Goal: Task Accomplishment & Management: Complete application form

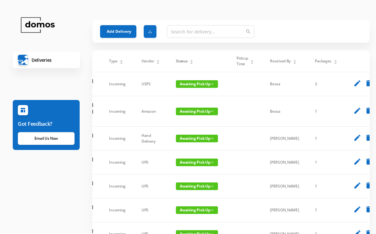
click at [193, 62] on div "Status" at bounding box center [185, 61] width 18 height 6
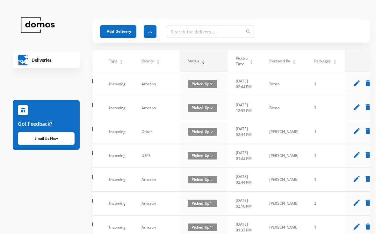
scroll to position [0, 62]
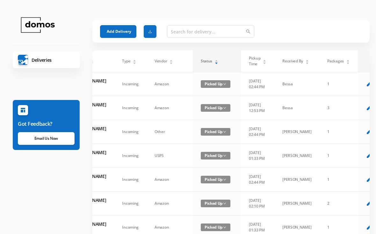
click at [201, 61] on div "Status" at bounding box center [210, 61] width 18 height 6
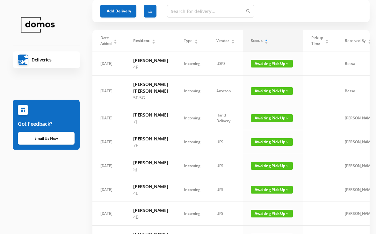
scroll to position [20, 0]
click at [266, 95] on span "Awaiting Pick Up" at bounding box center [272, 91] width 42 height 8
click at [263, 122] on link "Picked Up" at bounding box center [265, 120] width 41 height 10
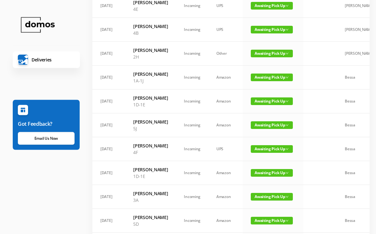
scroll to position [175, 0]
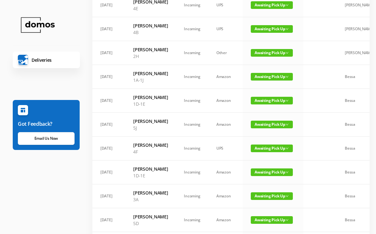
click at [274, 104] on span "Awaiting Pick Up" at bounding box center [272, 101] width 42 height 8
click at [264, 168] on link "Picked Up" at bounding box center [265, 170] width 41 height 10
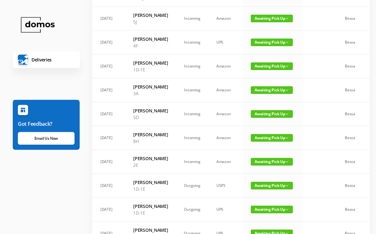
scroll to position [257, 0]
click at [271, 70] on span "Awaiting Pick Up" at bounding box center [272, 66] width 42 height 8
click at [265, 148] on link "Picked Up" at bounding box center [265, 149] width 41 height 10
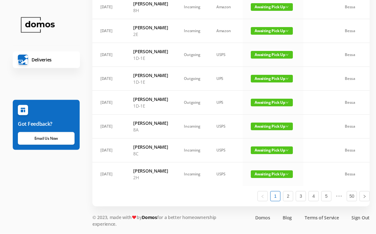
scroll to position [371, 0]
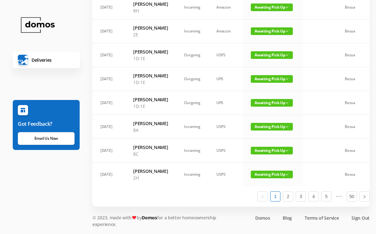
click at [268, 59] on span "Awaiting Pick Up" at bounding box center [272, 55] width 42 height 8
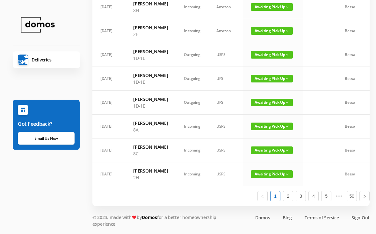
scroll to position [437, 0]
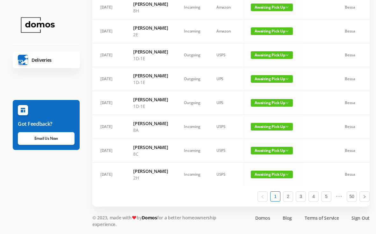
click at [268, 131] on span "Awaiting Pick Up" at bounding box center [272, 127] width 42 height 8
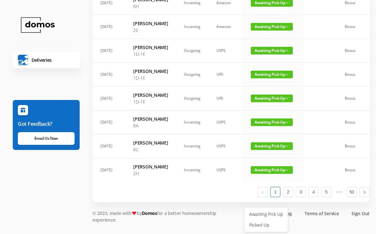
click at [268, 220] on link "Picked Up" at bounding box center [265, 225] width 41 height 10
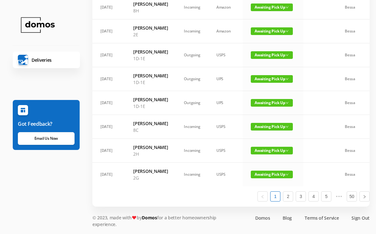
scroll to position [446, 0]
click at [263, 178] on span "Awaiting Pick Up" at bounding box center [272, 175] width 42 height 8
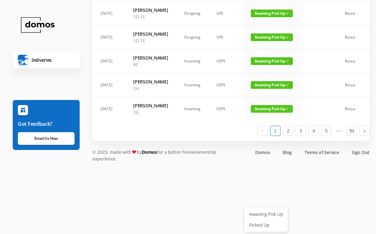
click at [262, 220] on link "Picked Up" at bounding box center [265, 225] width 41 height 10
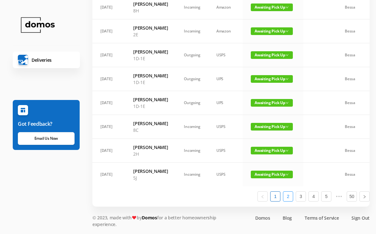
click at [288, 201] on link "2" at bounding box center [288, 197] width 10 height 10
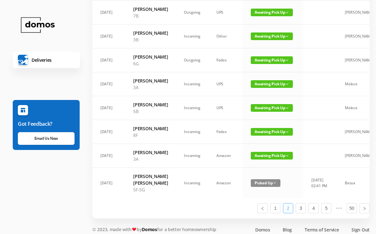
scroll to position [358, 0]
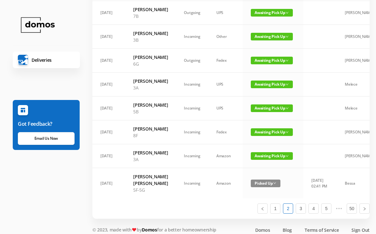
click at [265, 64] on span "Awaiting Pick Up" at bounding box center [272, 61] width 42 height 8
click at [265, 156] on link "Picked Up" at bounding box center [264, 153] width 41 height 10
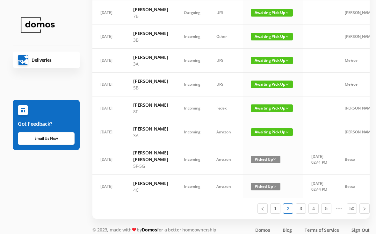
click at [263, 40] on span "Awaiting Pick Up" at bounding box center [272, 37] width 42 height 8
click at [260, 123] on link "Picked Up" at bounding box center [264, 123] width 41 height 10
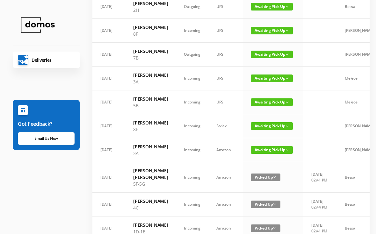
scroll to position [439, 0]
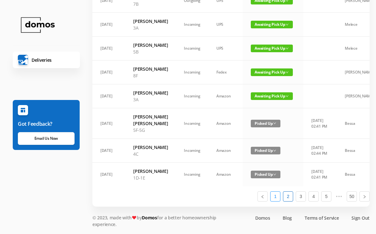
click at [276, 201] on link "1" at bounding box center [275, 197] width 10 height 10
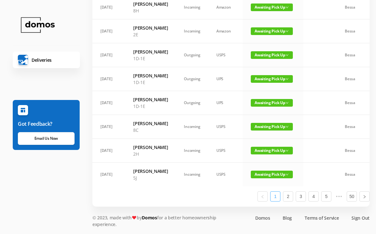
scroll to position [452, 0]
click at [289, 201] on link "2" at bounding box center [288, 197] width 10 height 10
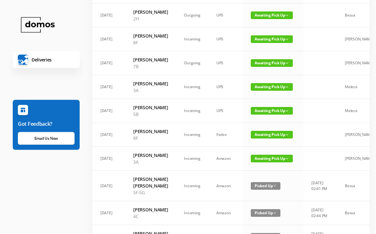
scroll to position [308, 0]
click at [266, 19] on span "Awaiting Pick Up" at bounding box center [272, 15] width 42 height 8
click at [261, 85] on link "Picked Up" at bounding box center [264, 81] width 41 height 10
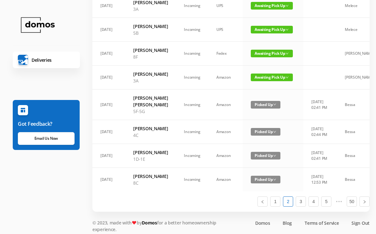
scroll to position [439, 0]
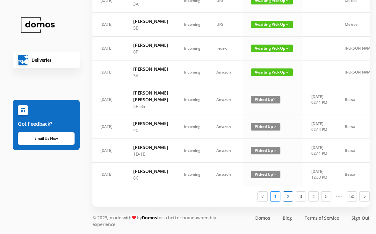
click at [279, 201] on link "1" at bounding box center [275, 197] width 10 height 10
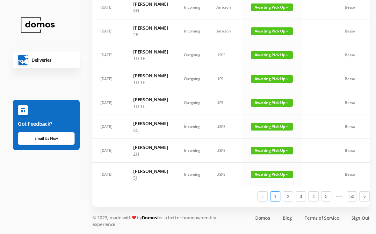
scroll to position [452, 0]
click at [291, 201] on link "2" at bounding box center [288, 197] width 10 height 10
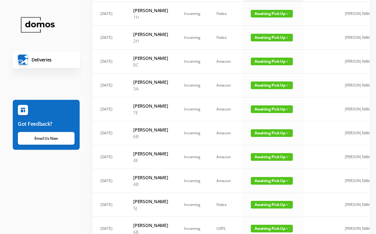
scroll to position [70, 0]
click at [271, 65] on span "Awaiting Pick Up" at bounding box center [272, 62] width 42 height 8
click at [265, 100] on link "Picked Up" at bounding box center [264, 101] width 41 height 10
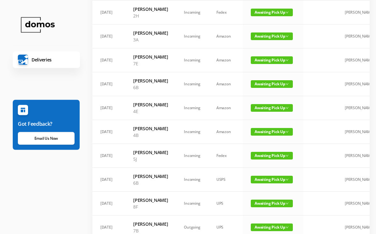
scroll to position [96, 0]
click at [268, 88] on span "Awaiting Pick Up" at bounding box center [272, 84] width 42 height 8
click at [266, 129] on link "Picked Up" at bounding box center [264, 127] width 41 height 10
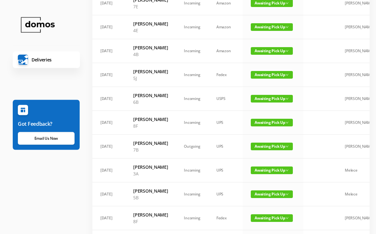
scroll to position [153, 0]
click at [263, 103] on span "Awaiting Pick Up" at bounding box center [272, 99] width 42 height 8
click at [264, 154] on link "Picked Up" at bounding box center [264, 155] width 41 height 10
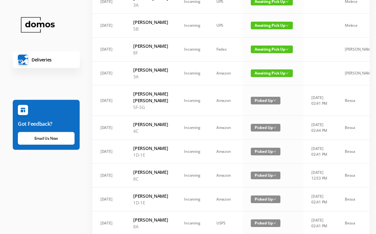
scroll to position [297, 0]
click at [276, 77] on span "Awaiting Pick Up" at bounding box center [272, 73] width 42 height 8
click at [265, 156] on link "Picked Up" at bounding box center [264, 156] width 41 height 10
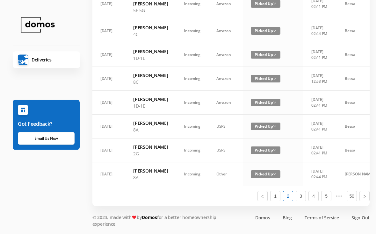
scroll to position [446, 0]
click at [277, 201] on link "1" at bounding box center [275, 197] width 10 height 10
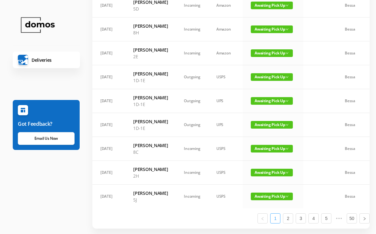
scroll to position [341, 0]
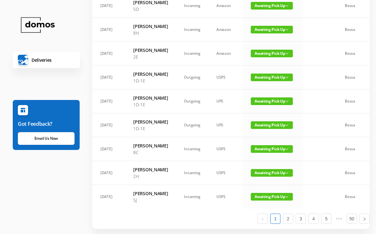
click at [264, 81] on span "Awaiting Pick Up" at bounding box center [272, 78] width 42 height 8
click at [260, 182] on link "Picked Up" at bounding box center [265, 180] width 41 height 10
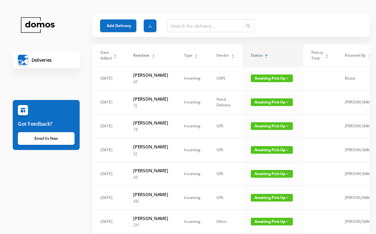
scroll to position [0, 0]
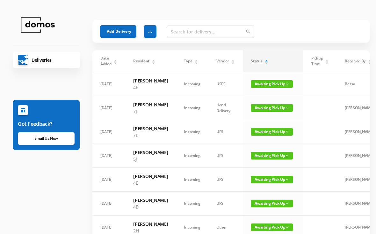
click at [118, 25] on button "Add Delivery" at bounding box center [118, 31] width 36 height 13
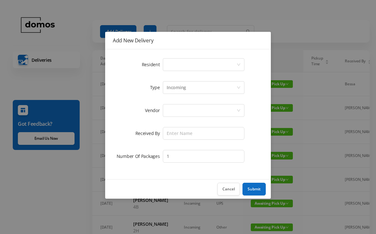
click at [211, 63] on div "Select a person" at bounding box center [202, 65] width 70 height 12
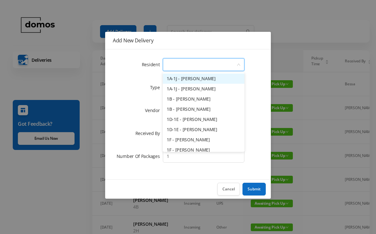
type input "4"
type input "7a"
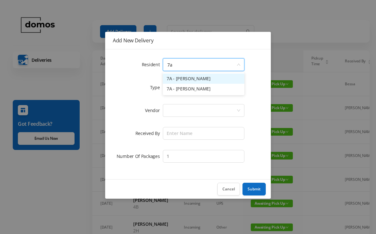
click at [194, 91] on li "7A - [PERSON_NAME]" at bounding box center [204, 89] width 82 height 10
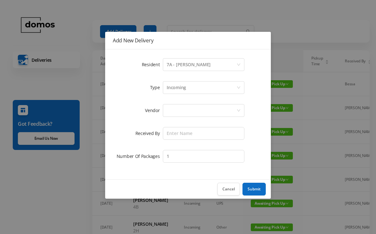
click at [194, 108] on div at bounding box center [202, 110] width 70 height 12
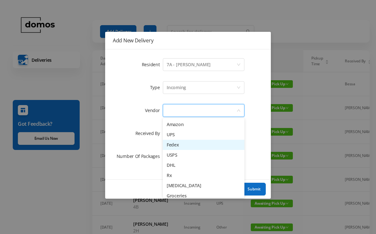
click at [182, 145] on li "Fedex" at bounding box center [204, 145] width 82 height 10
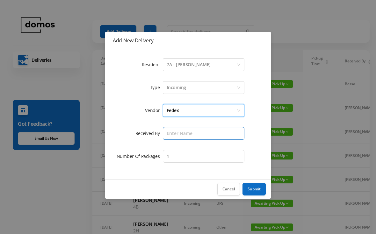
click at [200, 130] on input "text" at bounding box center [204, 133] width 82 height 13
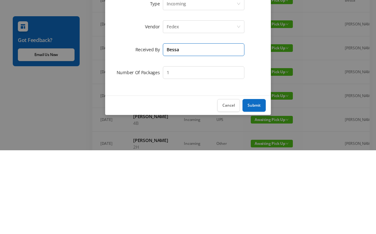
type input "Bessa"
click at [200, 150] on input "1" at bounding box center [204, 156] width 82 height 13
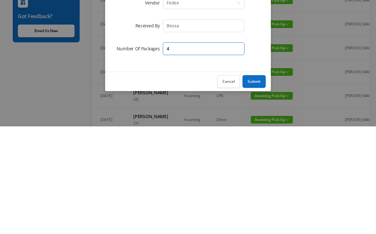
type input "4"
click at [257, 183] on button "Submit" at bounding box center [253, 189] width 23 height 13
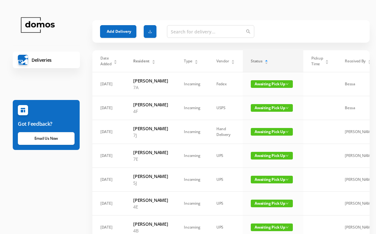
click at [121, 30] on button "Add Delivery" at bounding box center [118, 31] width 36 height 13
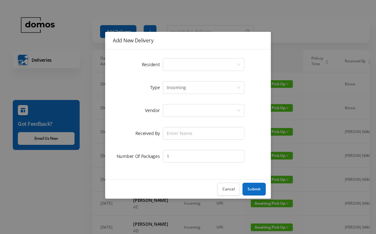
click at [193, 64] on div "Select a person" at bounding box center [202, 65] width 70 height 12
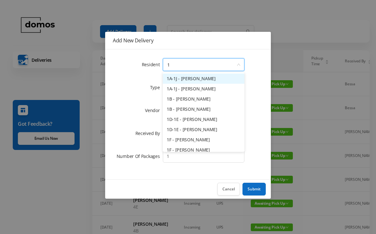
type input "1b"
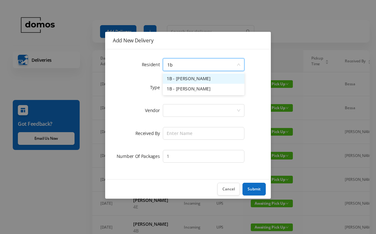
click at [194, 92] on li "1B - [PERSON_NAME]" at bounding box center [204, 89] width 82 height 10
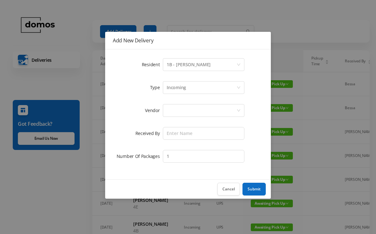
click at [193, 110] on div at bounding box center [202, 110] width 70 height 12
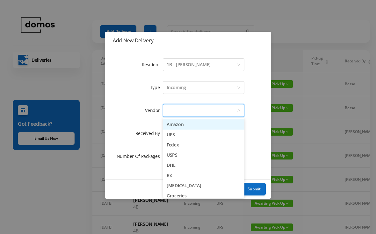
click at [182, 147] on li "Fedex" at bounding box center [204, 145] width 82 height 10
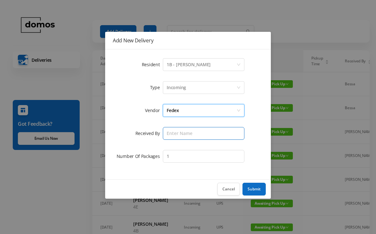
click at [197, 137] on input "text" at bounding box center [204, 133] width 82 height 13
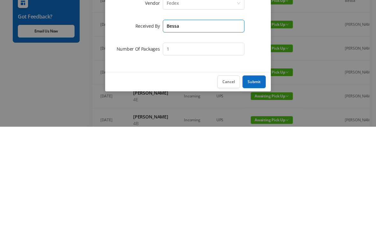
type input "Bessa"
click at [253, 183] on button "Submit" at bounding box center [253, 189] width 23 height 13
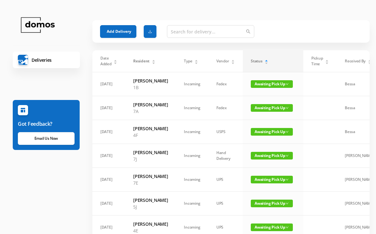
click at [118, 31] on button "Add Delivery" at bounding box center [118, 31] width 36 height 13
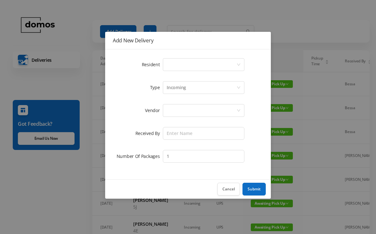
click at [204, 62] on div "Select a person" at bounding box center [202, 65] width 70 height 12
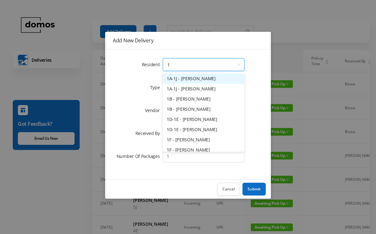
type input "1e"
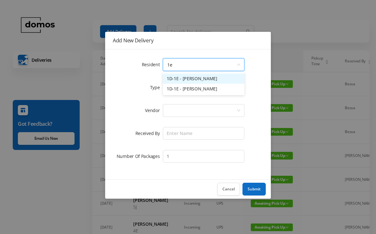
click at [203, 88] on li "1D-1E - [PERSON_NAME]" at bounding box center [204, 89] width 82 height 10
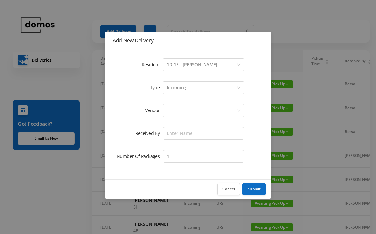
click at [207, 110] on div at bounding box center [202, 110] width 70 height 12
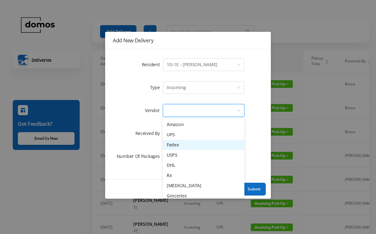
click at [185, 146] on li "Fedex" at bounding box center [204, 145] width 82 height 10
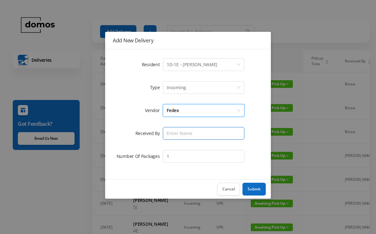
click at [204, 131] on input "text" at bounding box center [204, 133] width 82 height 13
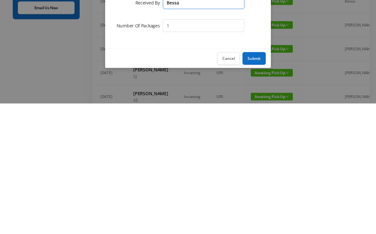
type input "Bessa"
click at [258, 183] on button "Submit" at bounding box center [253, 189] width 23 height 13
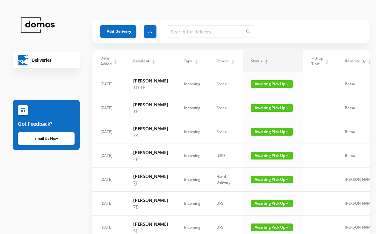
click at [116, 32] on button "Add Delivery" at bounding box center [118, 31] width 36 height 13
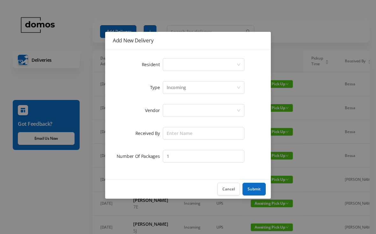
click at [211, 67] on div "Select a person" at bounding box center [202, 65] width 70 height 12
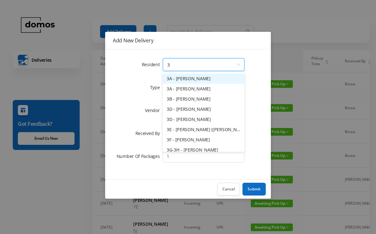
type input "3a"
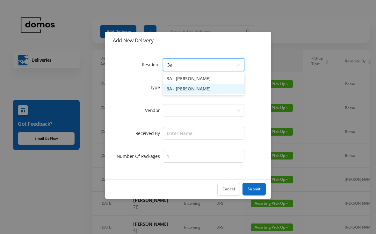
click at [203, 93] on li "3A - [PERSON_NAME]" at bounding box center [204, 89] width 82 height 10
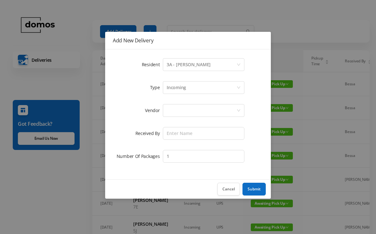
click at [202, 109] on div at bounding box center [202, 110] width 70 height 12
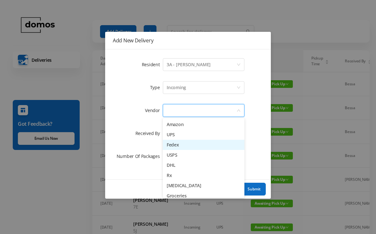
click at [180, 145] on li "Fedex" at bounding box center [204, 145] width 82 height 10
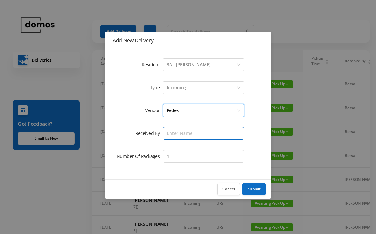
click at [199, 133] on input "text" at bounding box center [204, 133] width 82 height 13
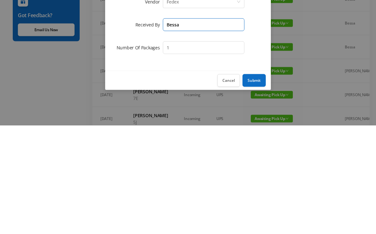
type input "Bessa"
click at [260, 183] on button "Submit" at bounding box center [253, 189] width 23 height 13
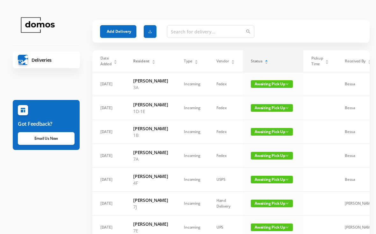
click at [121, 31] on button "Add Delivery" at bounding box center [118, 31] width 36 height 13
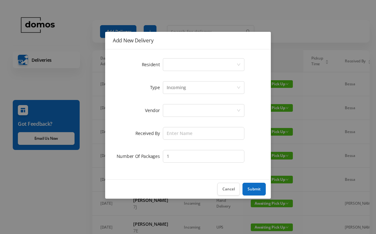
click at [190, 66] on div "Select a person" at bounding box center [202, 65] width 70 height 12
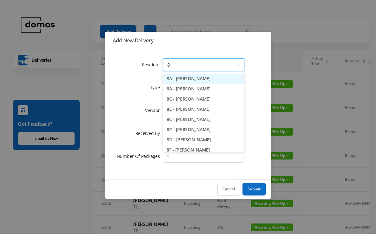
type input "8a"
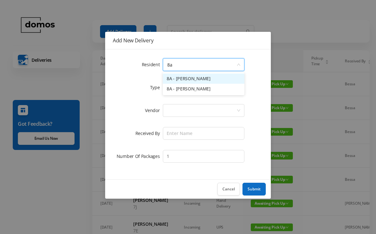
click at [191, 92] on li "8A - [PERSON_NAME]" at bounding box center [204, 89] width 82 height 10
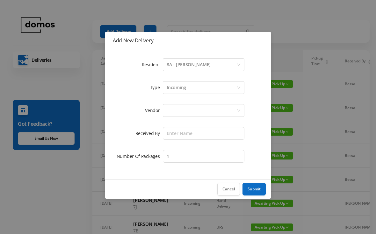
click at [194, 107] on div at bounding box center [202, 110] width 70 height 12
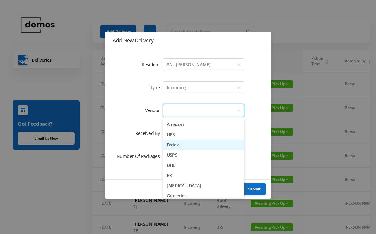
click at [181, 144] on li "Fedex" at bounding box center [204, 145] width 82 height 10
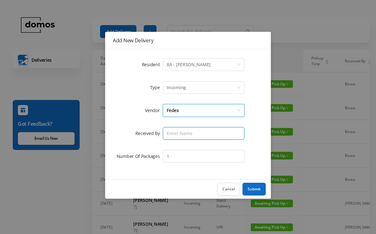
click at [194, 132] on input "text" at bounding box center [204, 133] width 82 height 13
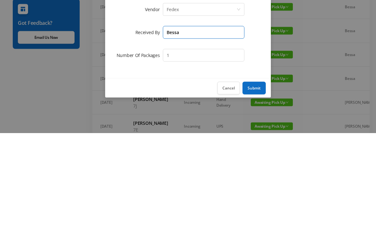
type input "Bessa"
click at [262, 183] on button "Submit" at bounding box center [253, 189] width 23 height 13
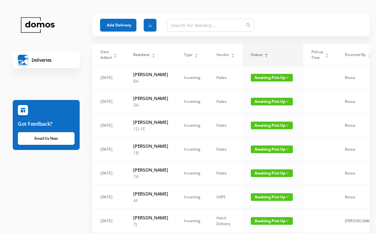
scroll to position [7, 0]
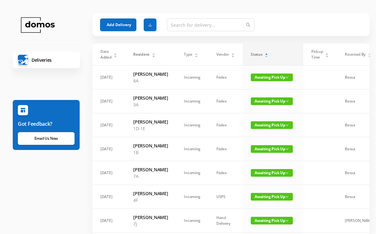
click at [118, 21] on button "Add Delivery" at bounding box center [118, 24] width 36 height 13
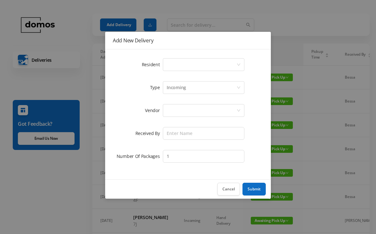
click at [182, 63] on div "Select a person" at bounding box center [202, 65] width 70 height 12
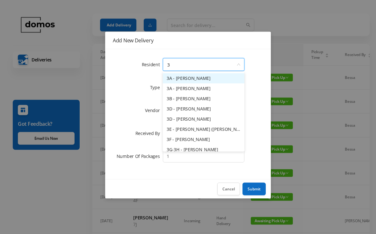
type input "3a"
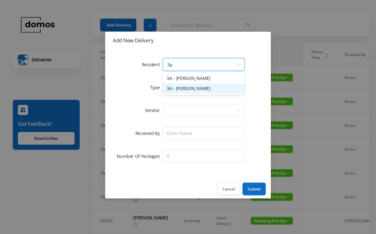
click at [198, 91] on li "3A - [PERSON_NAME]" at bounding box center [204, 89] width 82 height 10
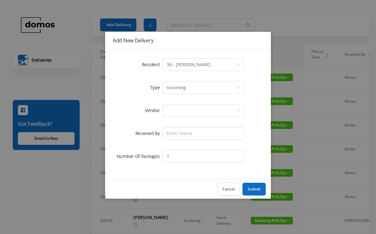
click at [199, 111] on div at bounding box center [202, 110] width 70 height 12
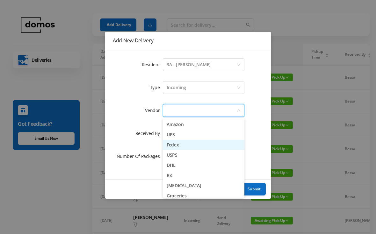
click at [185, 146] on li "Fedex" at bounding box center [204, 145] width 82 height 10
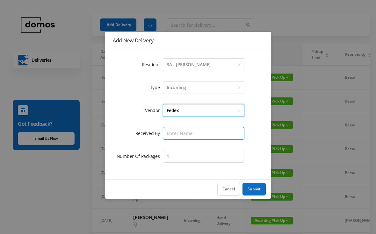
click at [196, 130] on input "text" at bounding box center [204, 133] width 82 height 13
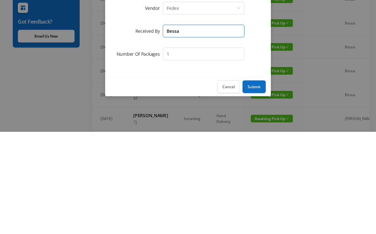
type input "Bessa"
click at [258, 183] on button "Submit" at bounding box center [253, 189] width 23 height 13
